Goal: Information Seeking & Learning: Compare options

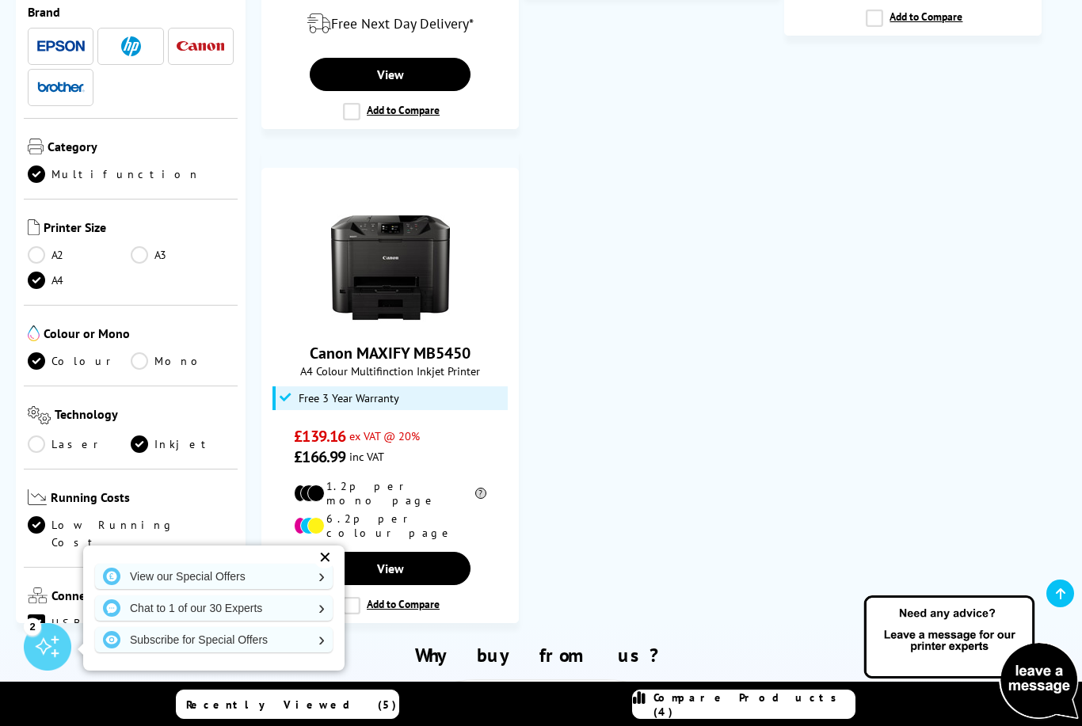
scroll to position [483, 0]
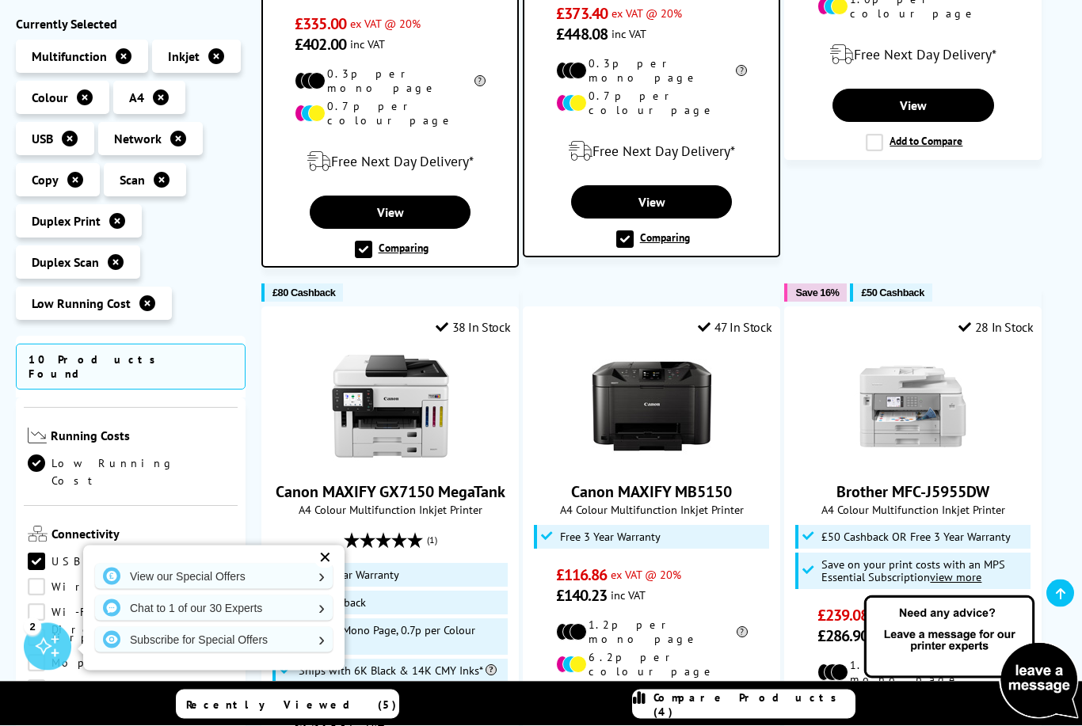
scroll to position [1412, 0]
click at [212, 56] on icon at bounding box center [216, 56] width 16 height 16
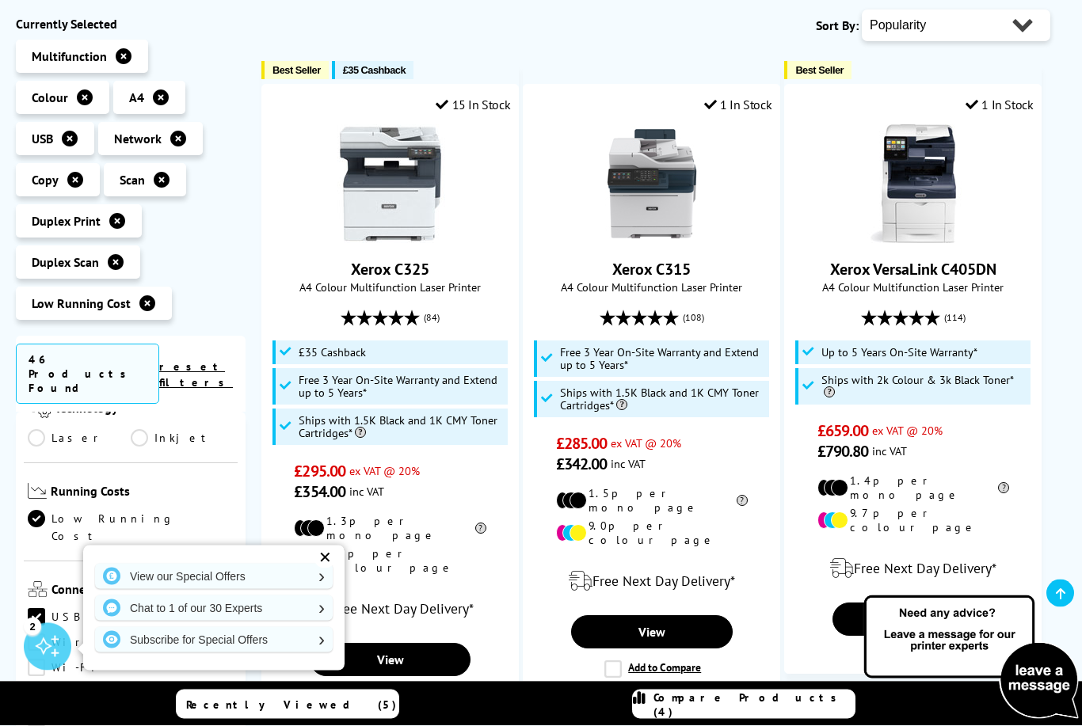
scroll to position [293, 0]
click at [329, 569] on div "✕" at bounding box center [325, 558] width 22 height 22
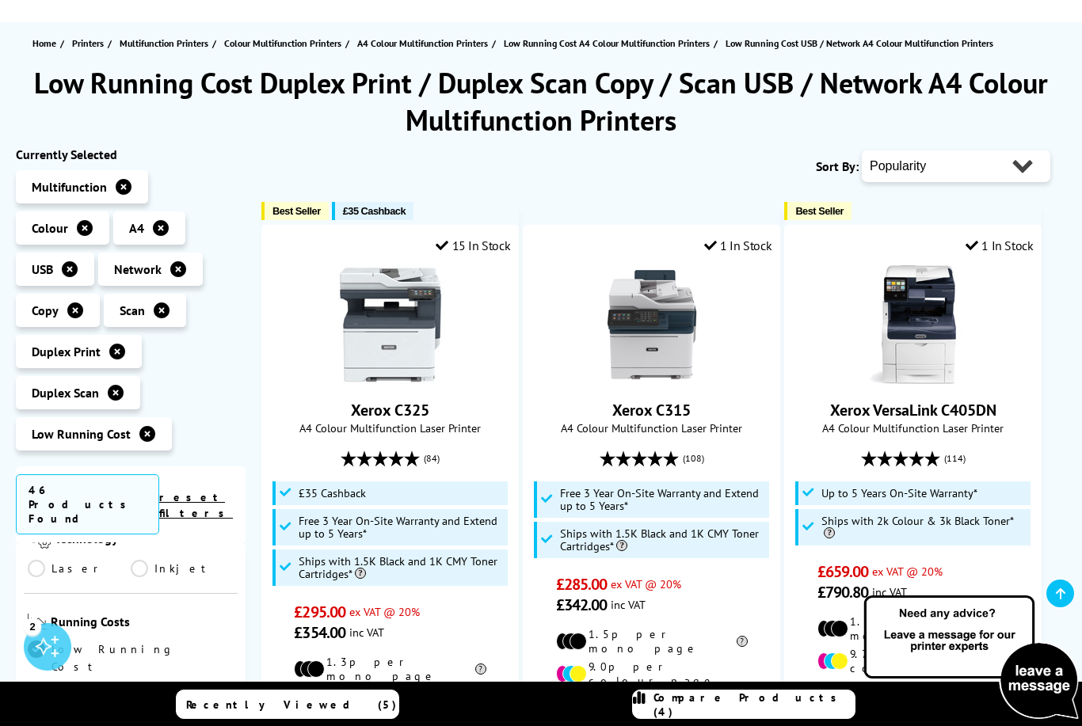
scroll to position [151, 0]
click at [382, 620] on span "ex VAT @ 20%" at bounding box center [384, 612] width 71 height 15
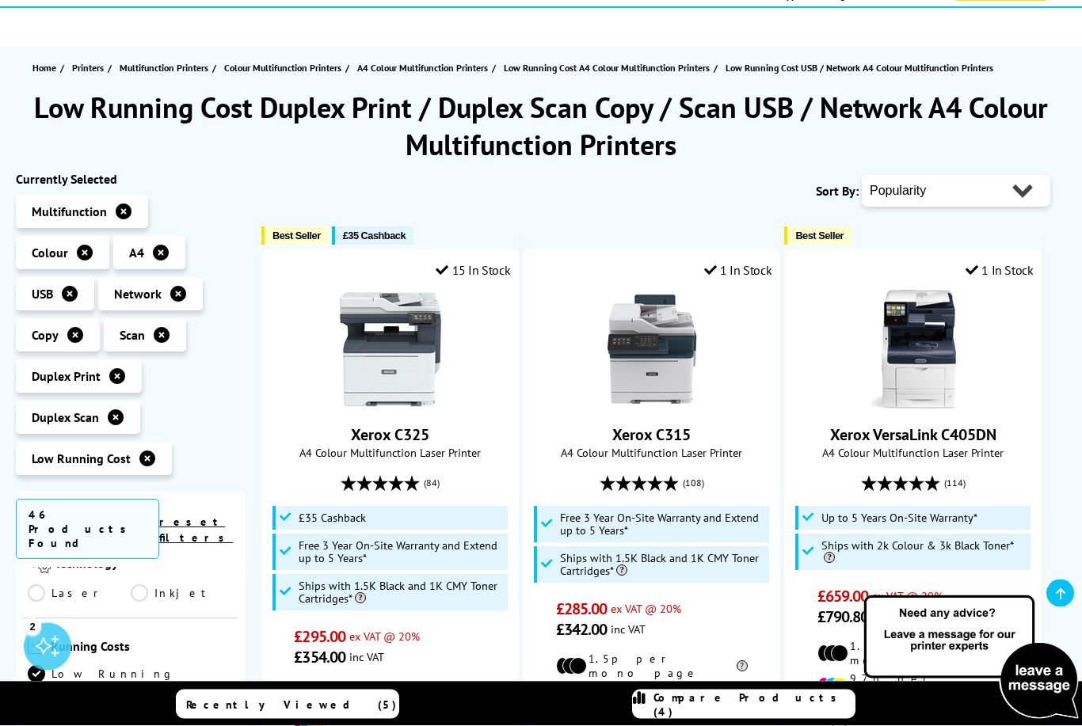
scroll to position [128, 0]
click at [206, 702] on link "Recently Viewed (5)" at bounding box center [287, 704] width 223 height 29
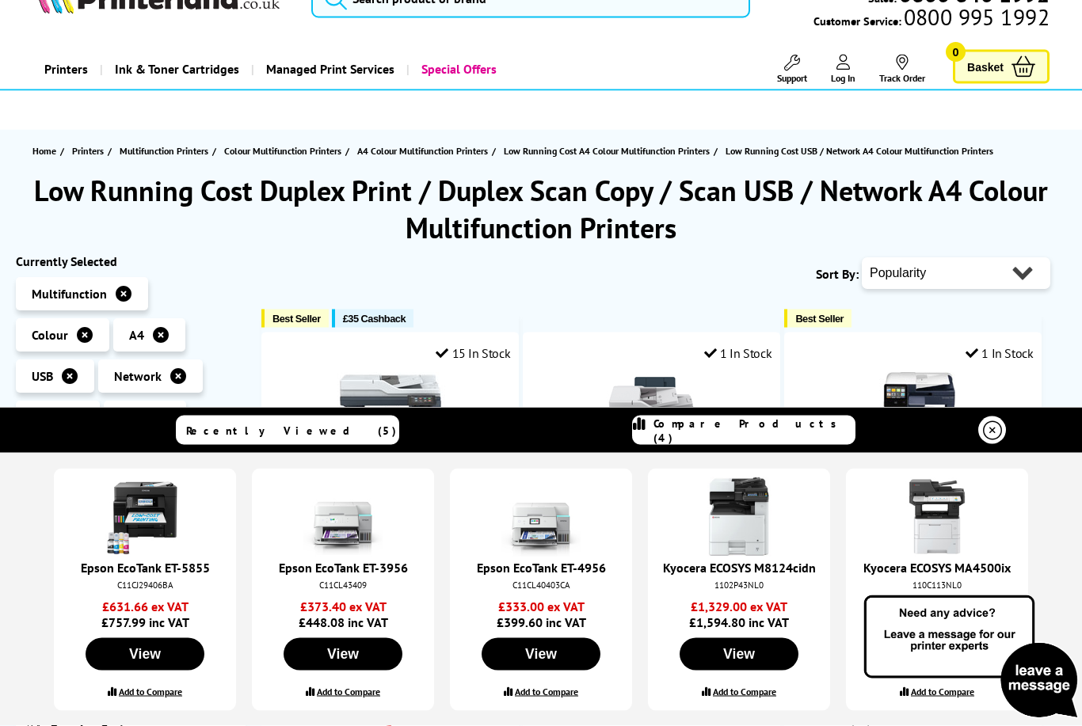
scroll to position [45, 0]
click at [40, 607] on div "Epson EcoTank ET-5855 C11CJ29406BA £631.66 ex VAT £757.99 inc VAT View Add to C…" at bounding box center [540, 590] width 1055 height 242
click at [40, 599] on div "Epson EcoTank ET-5855 C11CJ29406BA £631.66 ex VAT £757.99 inc VAT View Add to C…" at bounding box center [540, 590] width 1055 height 242
click at [40, 615] on div "Epson EcoTank ET-5855 C11CJ29406BA £631.66 ex VAT £757.99 inc VAT View Add to C…" at bounding box center [540, 590] width 1055 height 242
click at [51, 592] on div "Epson EcoTank ET-5855 C11CJ29406BA £631.66 ex VAT £757.99 inc VAT View Add to C…" at bounding box center [540, 590] width 1055 height 242
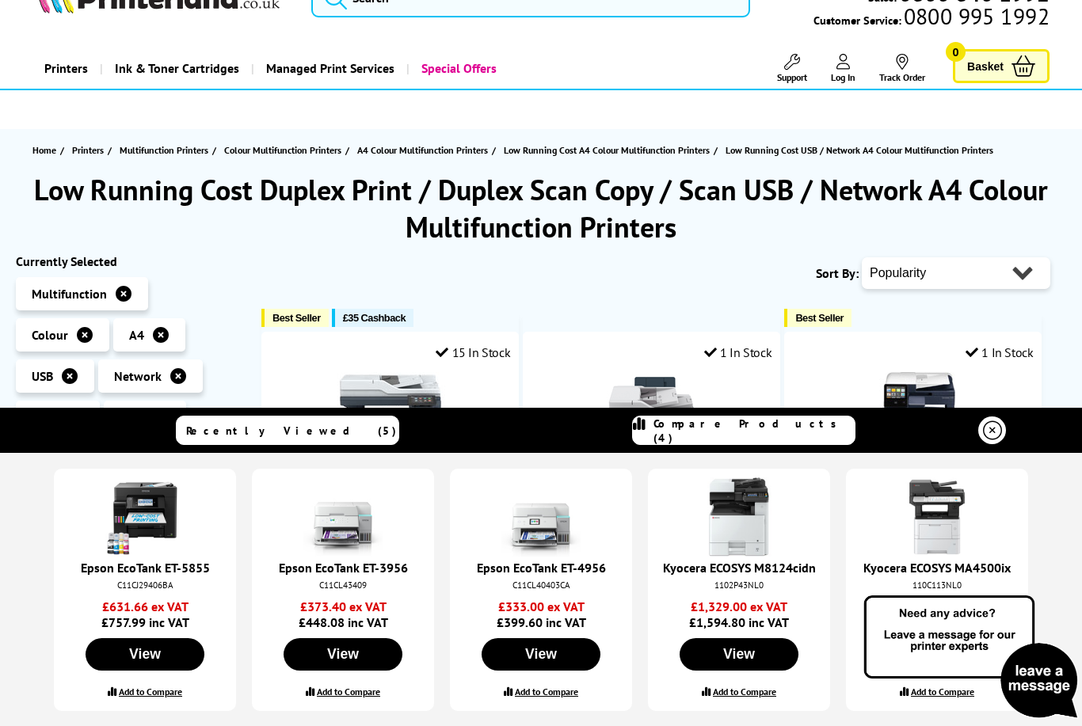
click at [26, 611] on div "Epson EcoTank ET-5855 C11CJ29406BA £631.66 ex VAT £757.99 inc VAT View Add to C…" at bounding box center [540, 590] width 1055 height 242
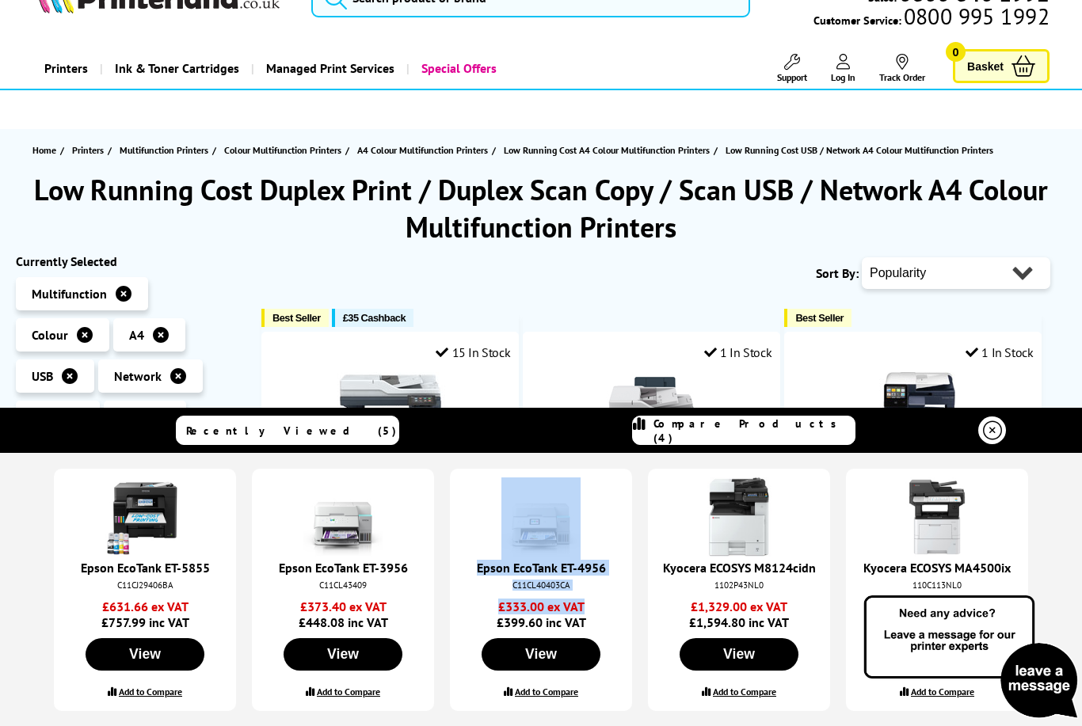
click at [995, 425] on icon at bounding box center [992, 430] width 19 height 19
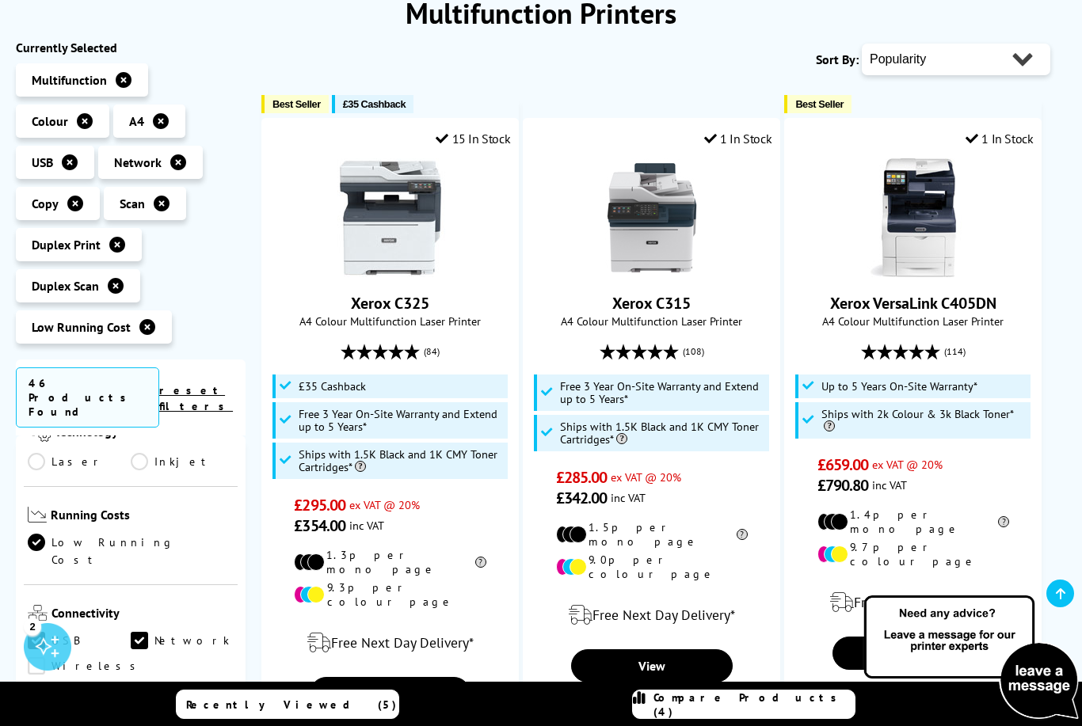
scroll to position [261, 0]
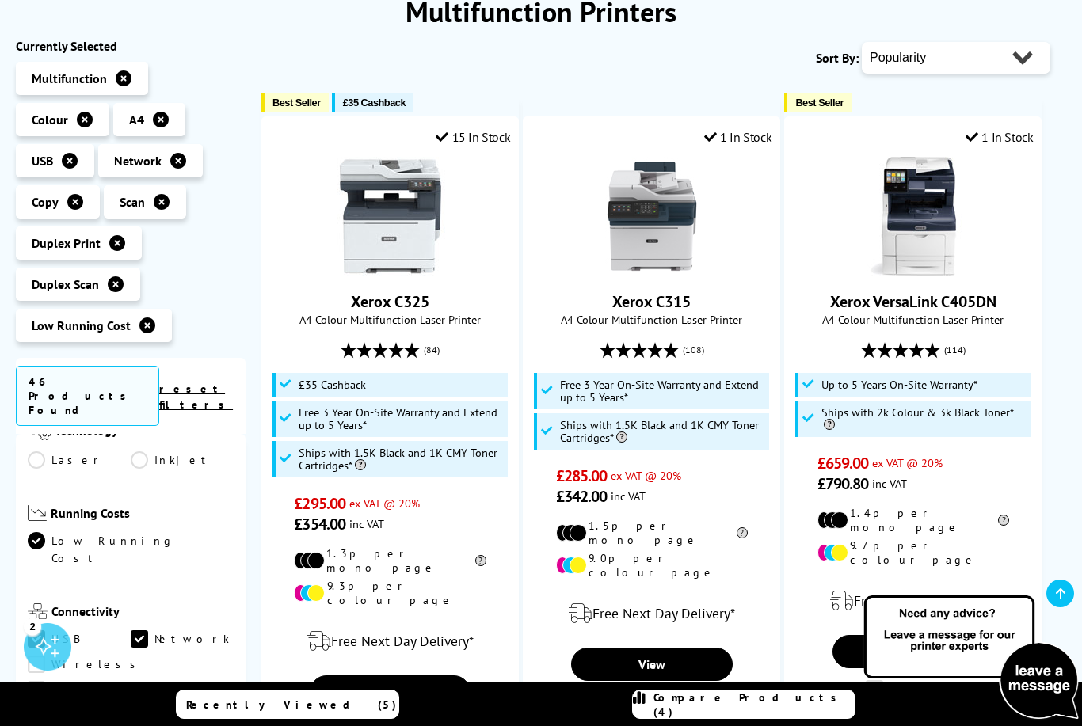
click at [408, 311] on link "Xerox C325" at bounding box center [390, 302] width 78 height 21
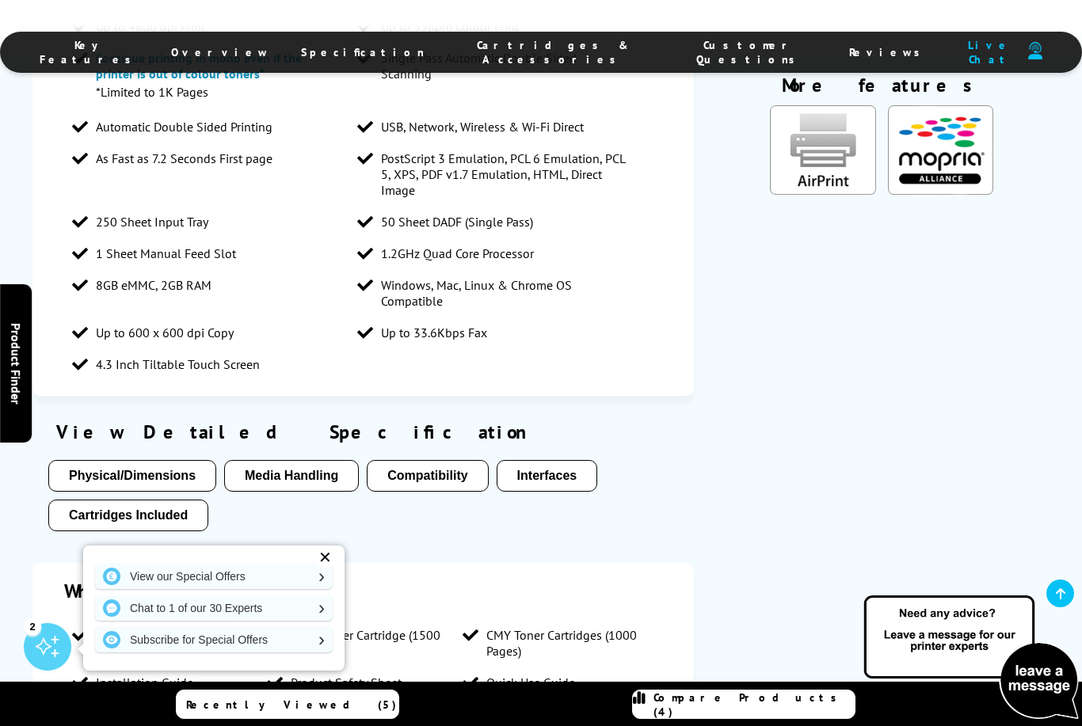
scroll to position [2879, 0]
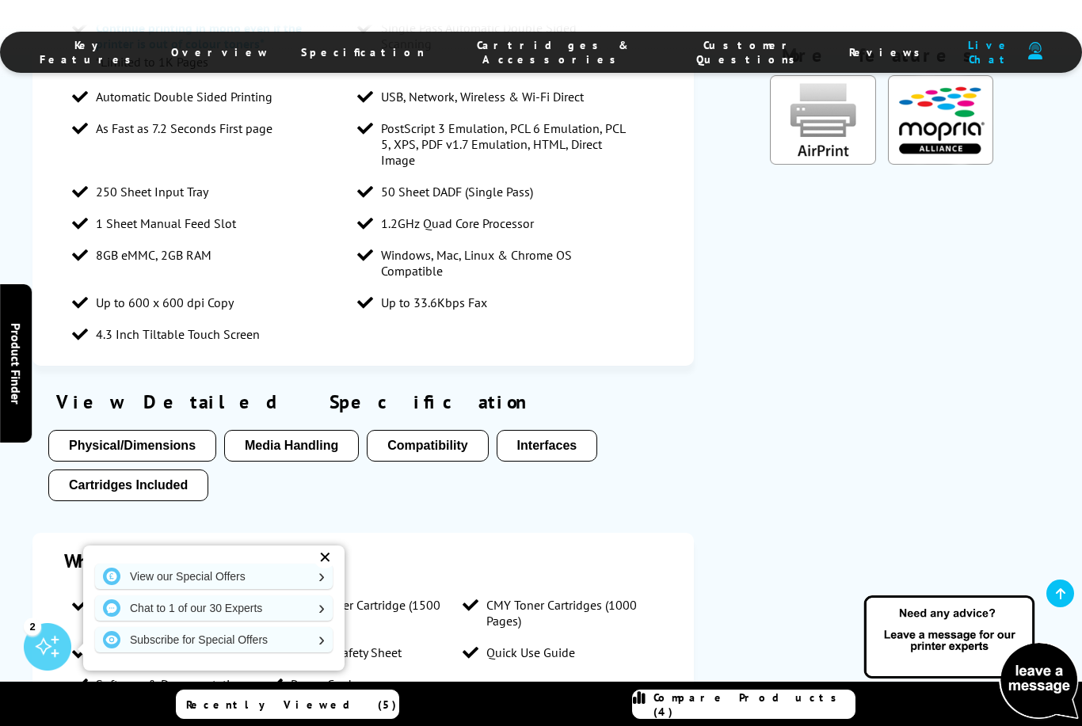
click at [152, 430] on button "Physical/Dimensions" at bounding box center [132, 446] width 168 height 32
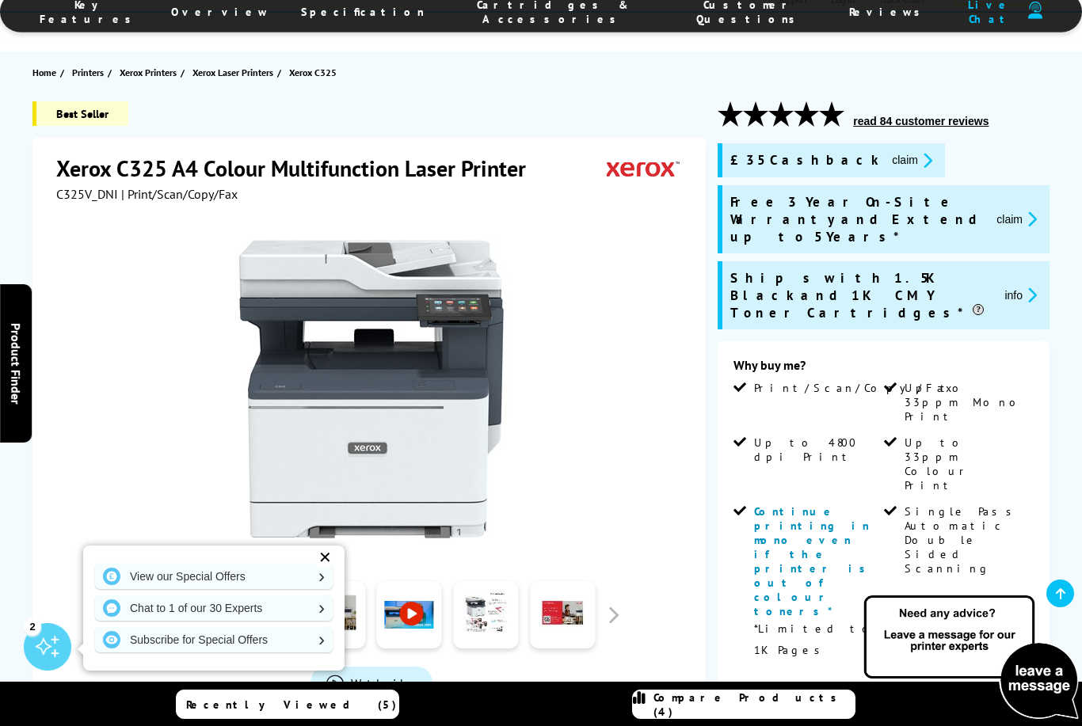
scroll to position [0, 0]
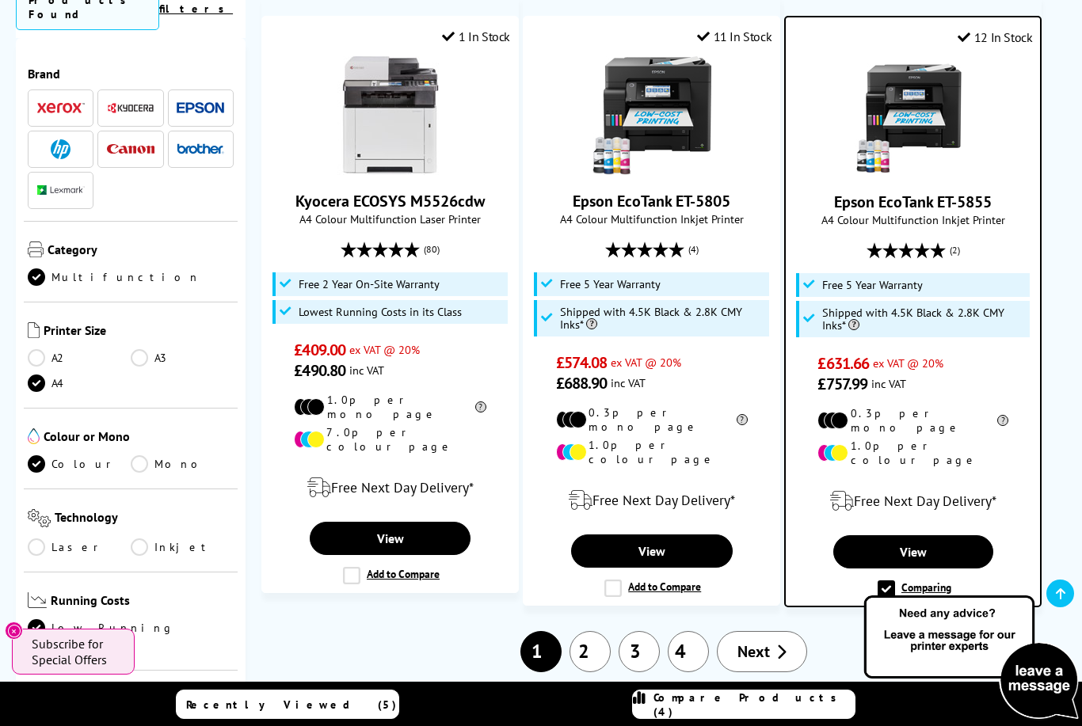
scroll to position [2420, 0]
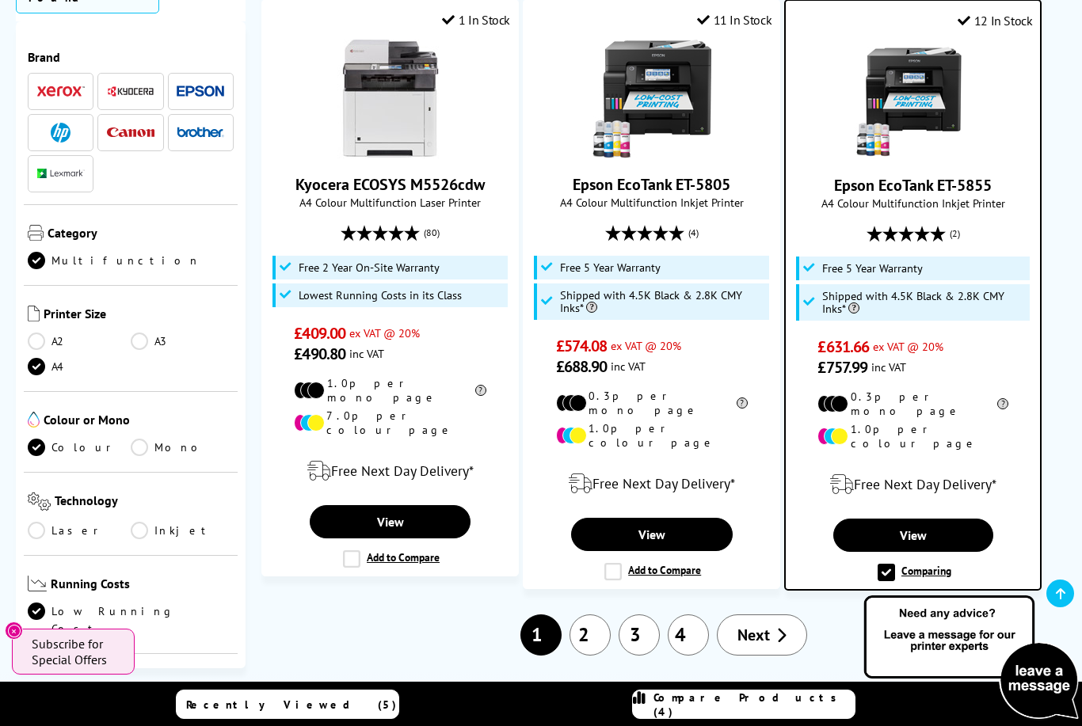
click at [765, 625] on span "Next" at bounding box center [753, 635] width 32 height 21
